Goal: Find specific page/section: Find specific page/section

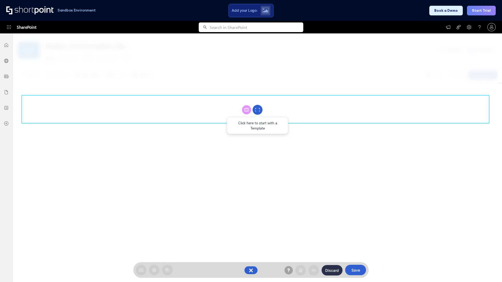
click at [257, 110] on circle at bounding box center [257, 110] width 10 height 10
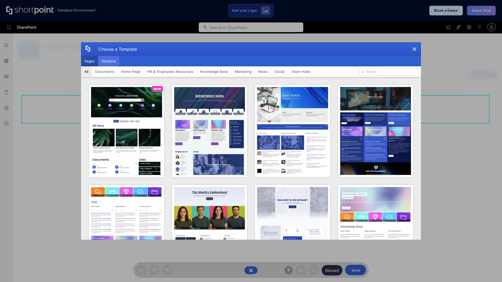
click at [108, 61] on button "Sections" at bounding box center [108, 61] width 21 height 10
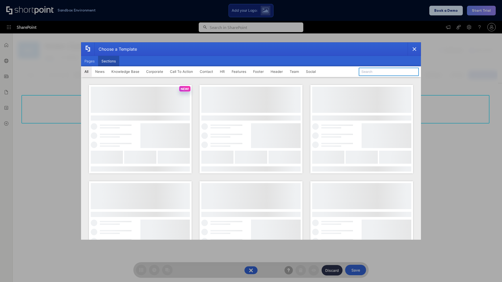
type input "Teams Advanced"
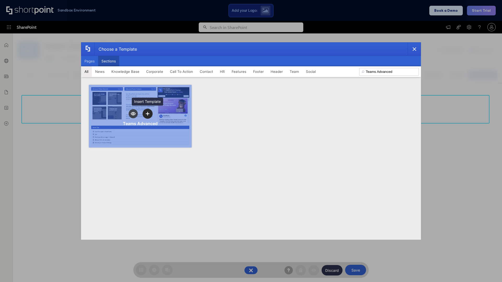
click at [147, 114] on icon "template selector" at bounding box center [148, 114] width 4 height 4
